Goal: Find specific page/section: Find specific page/section

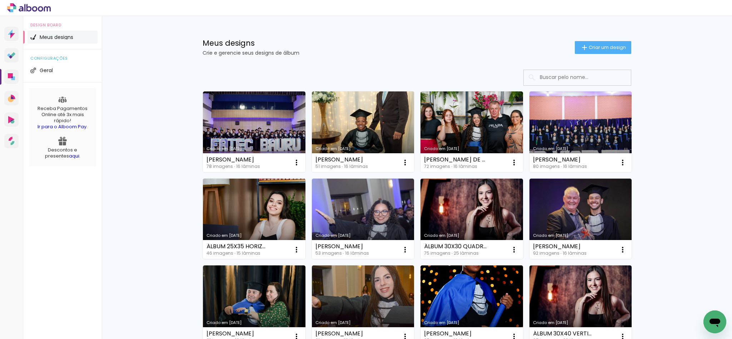
paste input "[PERSON_NAME]"
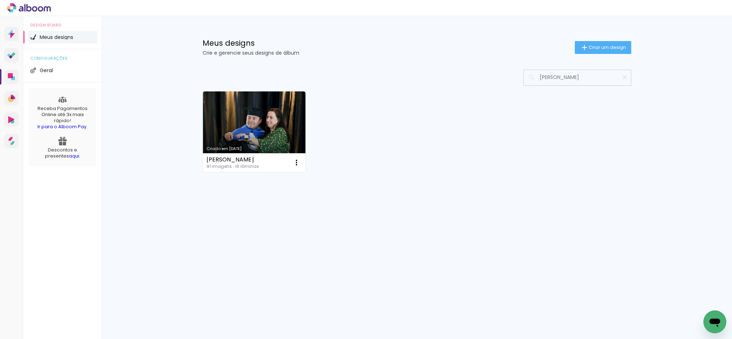
type input "EZEQUIEL GARCIA"
type paper-input "EZEQUIEL GARCIA"
paste input "[PERSON_NAME]"
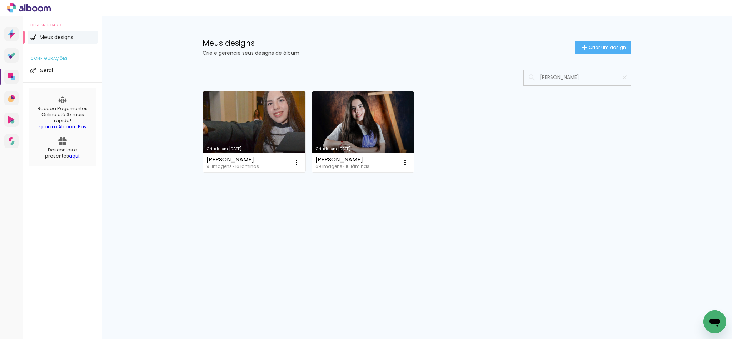
type input "[PERSON_NAME]"
type paper-input "[PERSON_NAME]"
click at [257, 135] on link "Criado em [DATE]" at bounding box center [254, 131] width 102 height 81
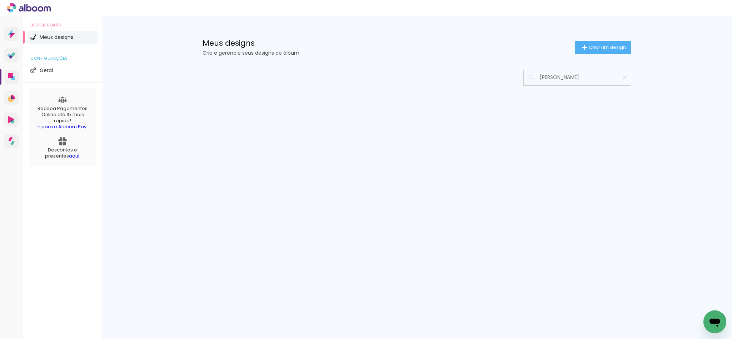
type input "[PERSON_NAME]"
type paper-input "[PERSON_NAME]"
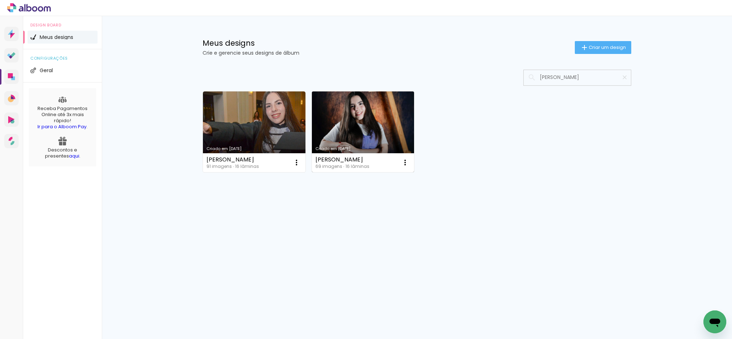
click at [367, 121] on link "Criado em 16/07/25" at bounding box center [363, 131] width 102 height 81
